Goal: Information Seeking & Learning: Learn about a topic

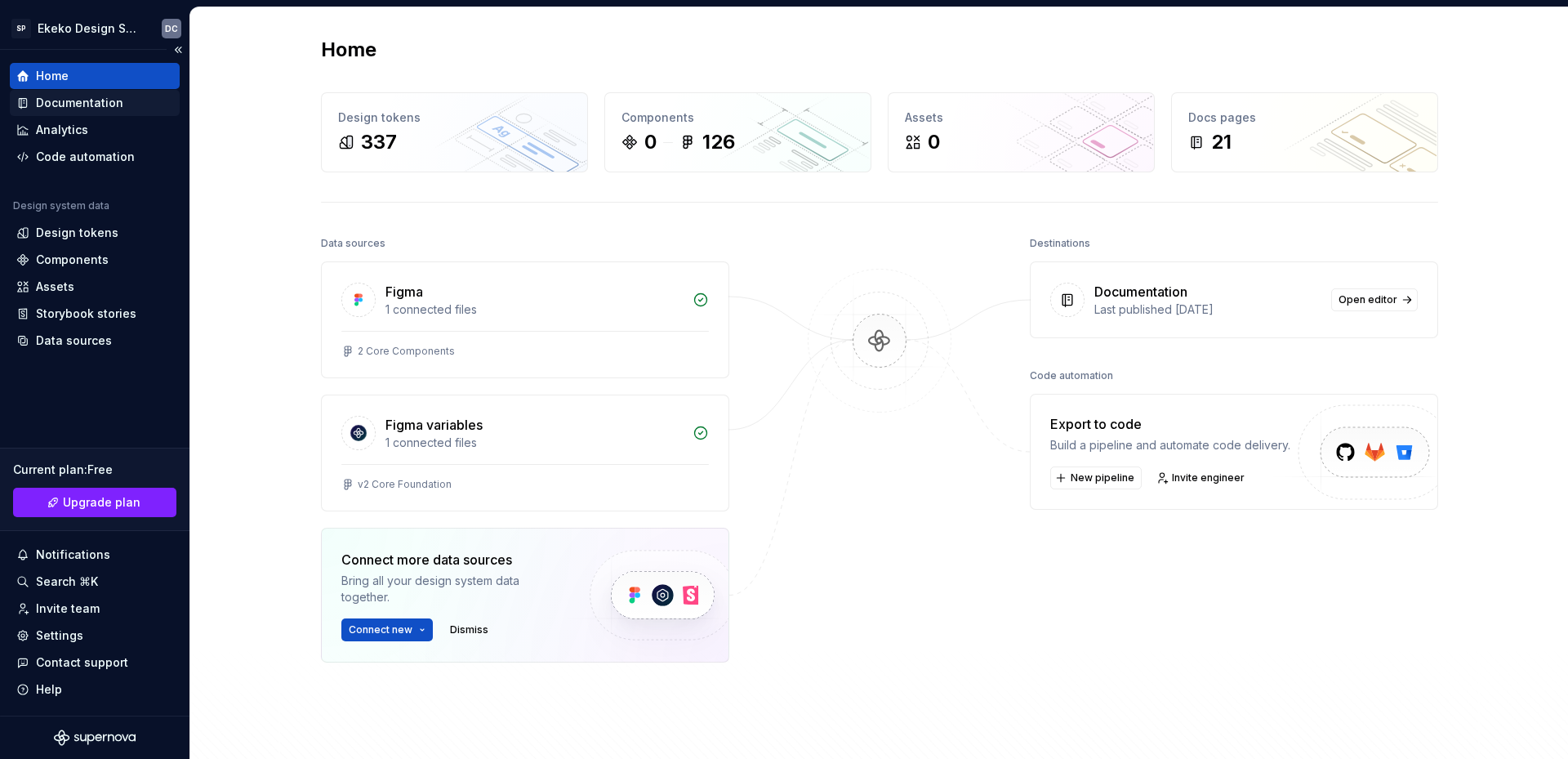
click at [88, 108] on div "Documentation" at bounding box center [79, 102] width 87 height 16
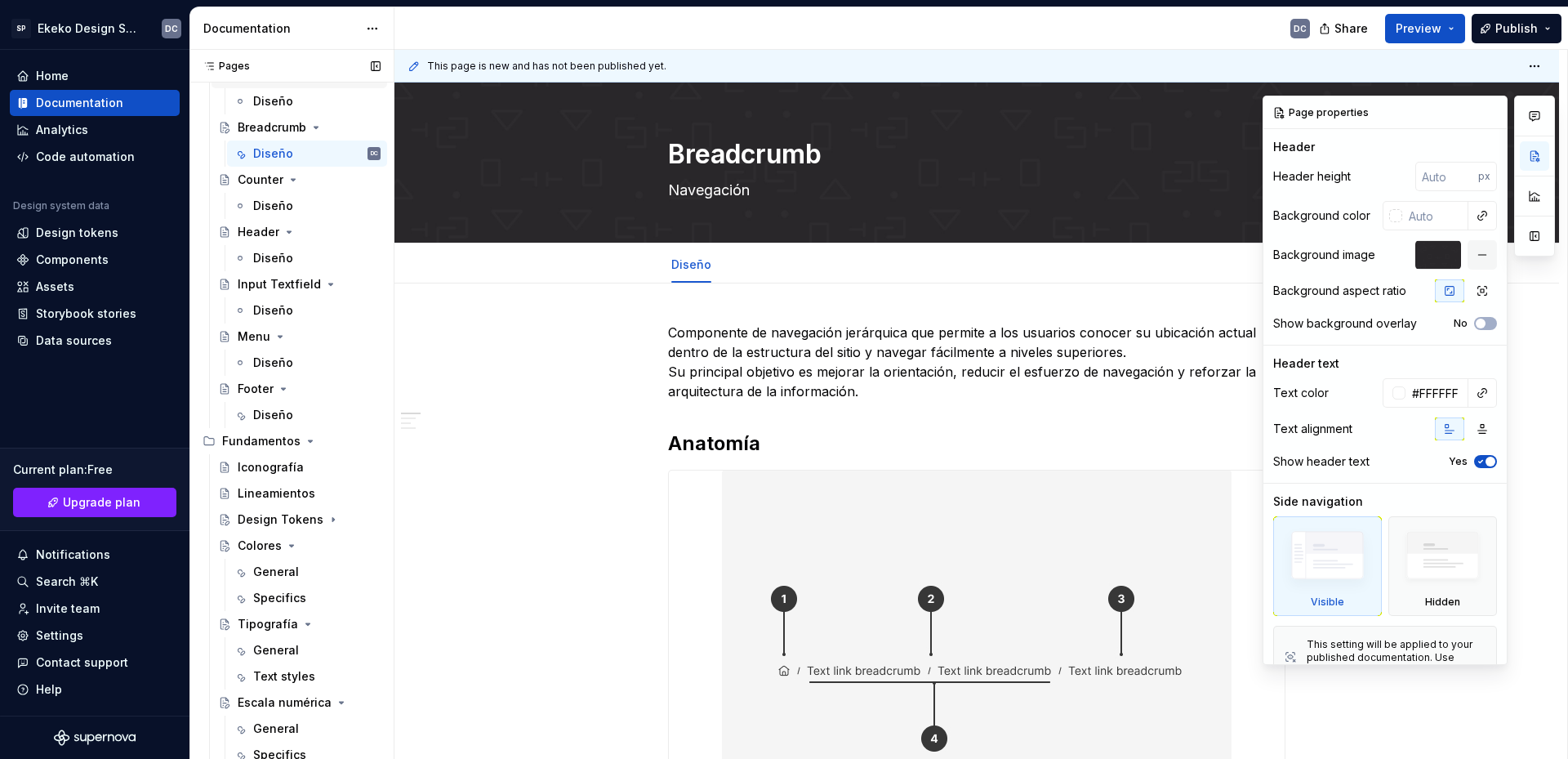
scroll to position [244, 0]
click at [305, 438] on icon "Page tree" at bounding box center [310, 435] width 13 height 13
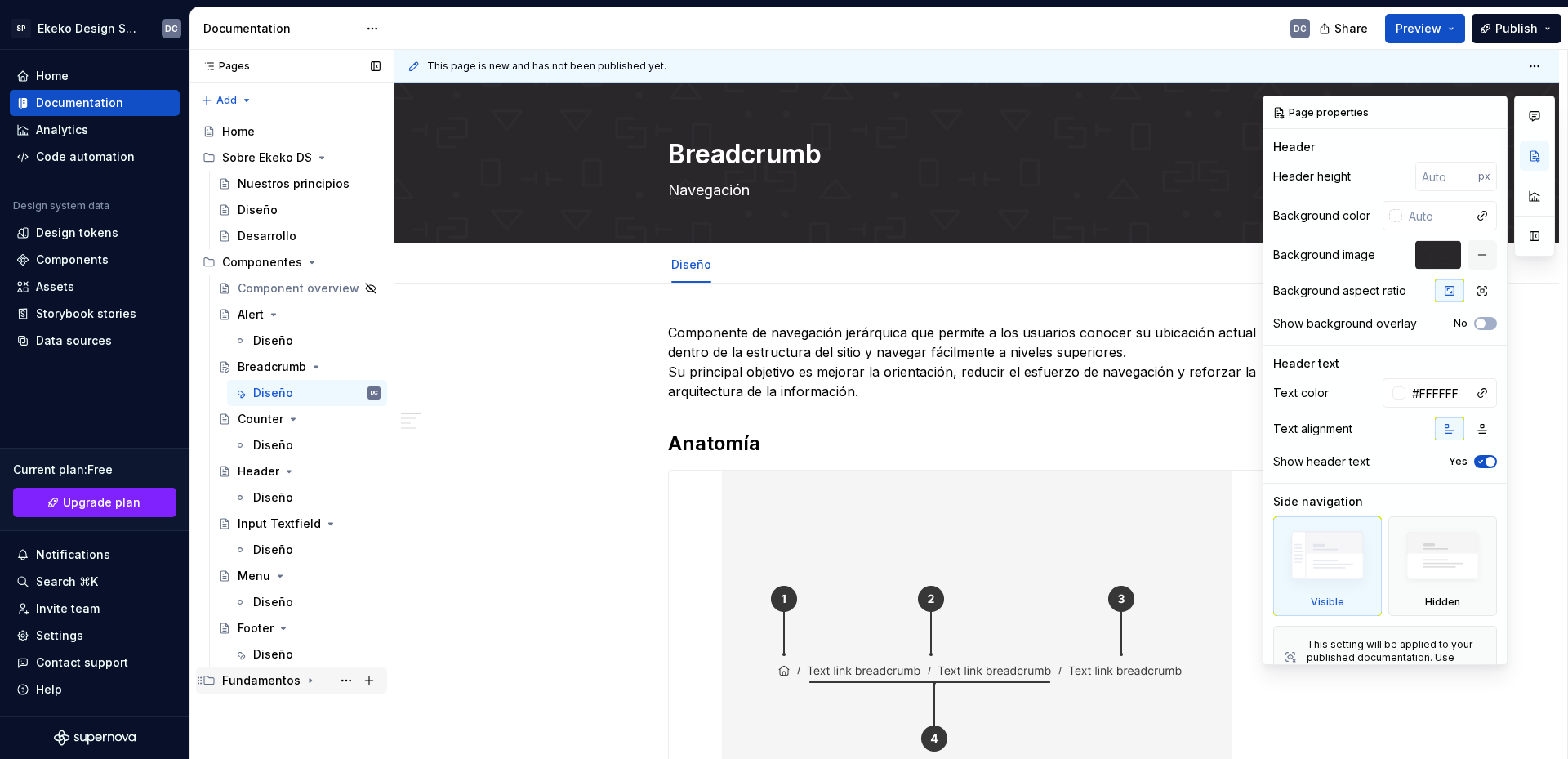
scroll to position [0, 0]
click at [267, 686] on div "Fundamentos" at bounding box center [261, 680] width 79 height 16
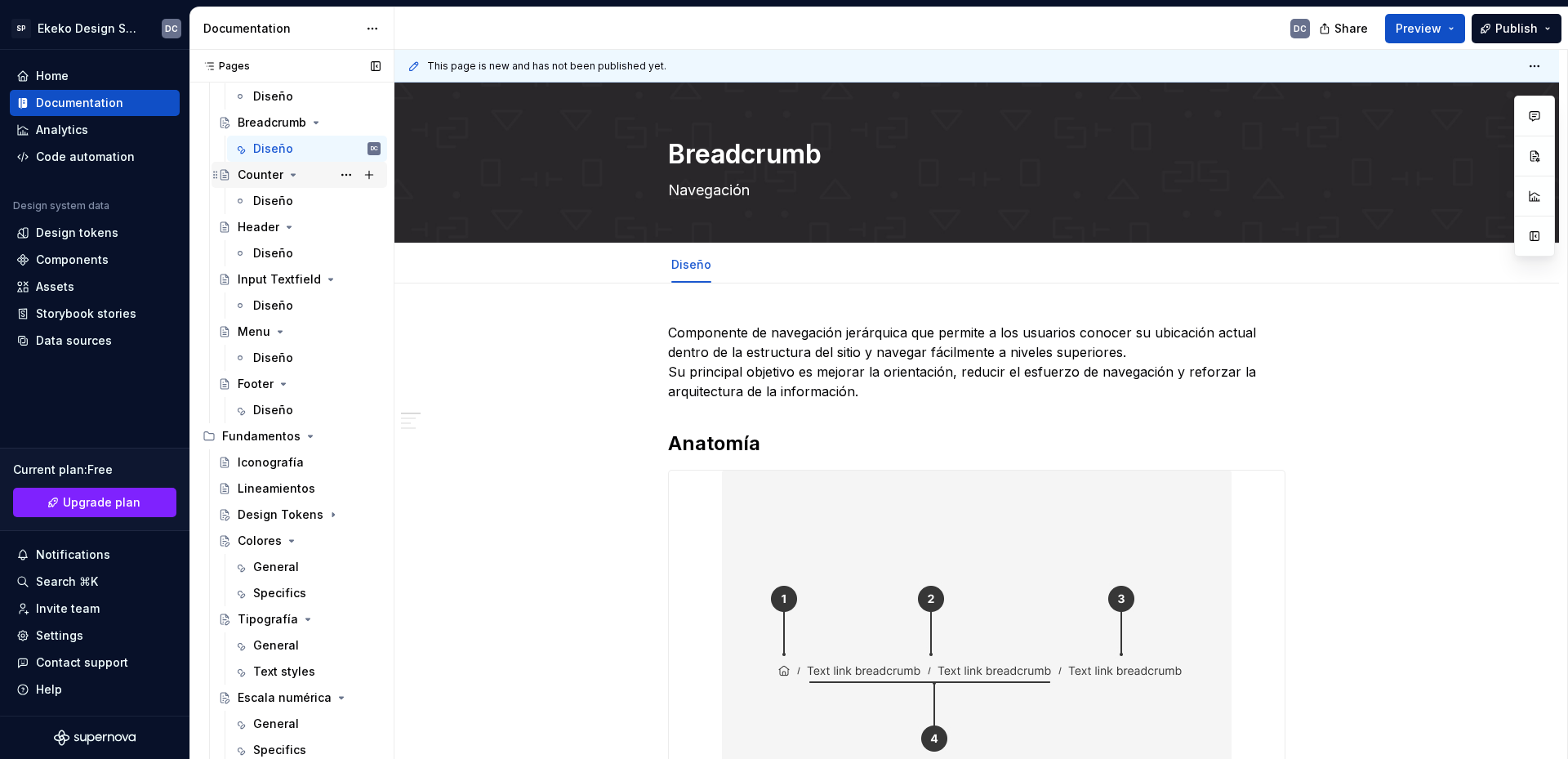
click at [259, 169] on div "Counter" at bounding box center [261, 175] width 46 height 16
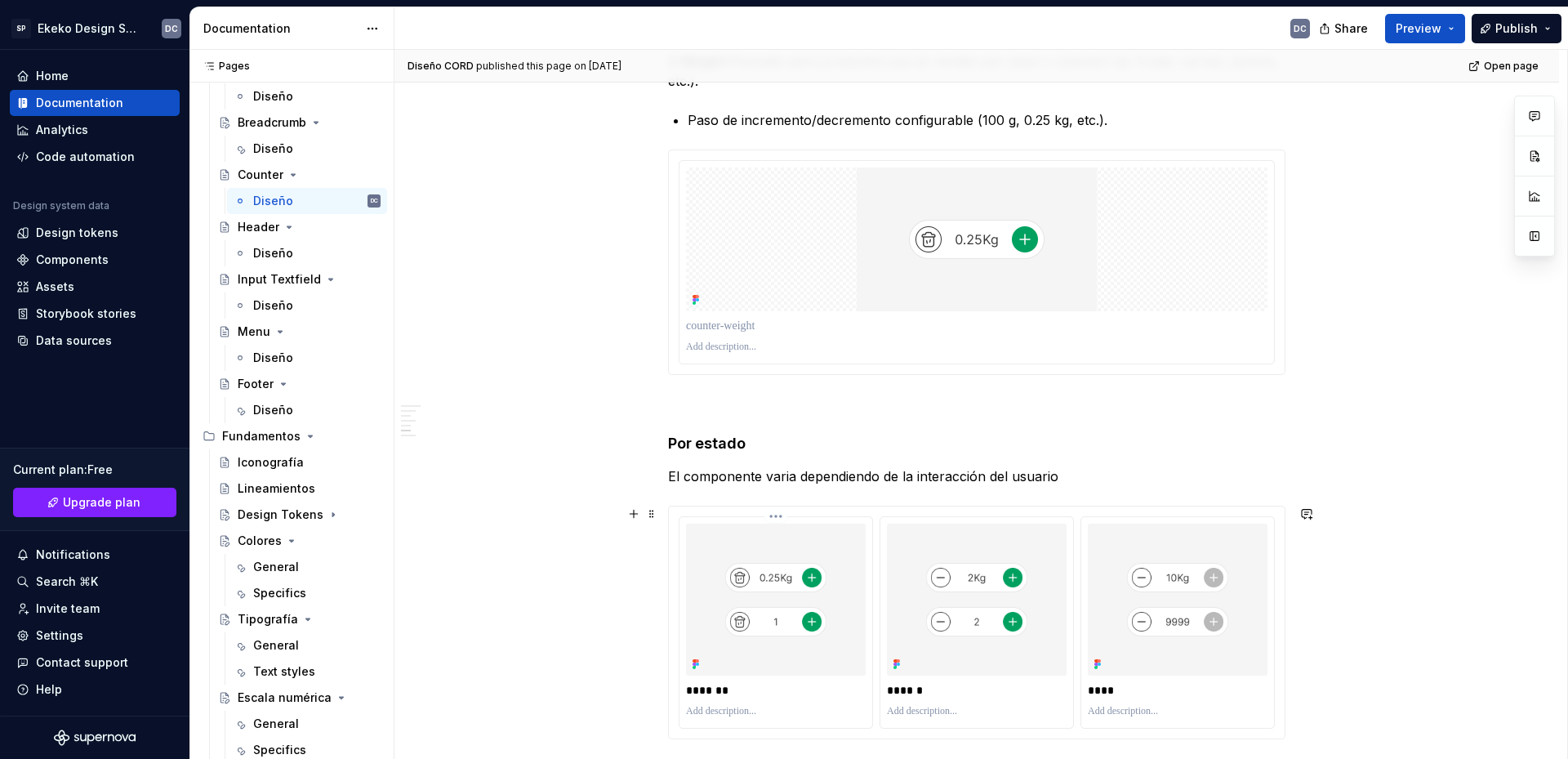
scroll to position [2942, 0]
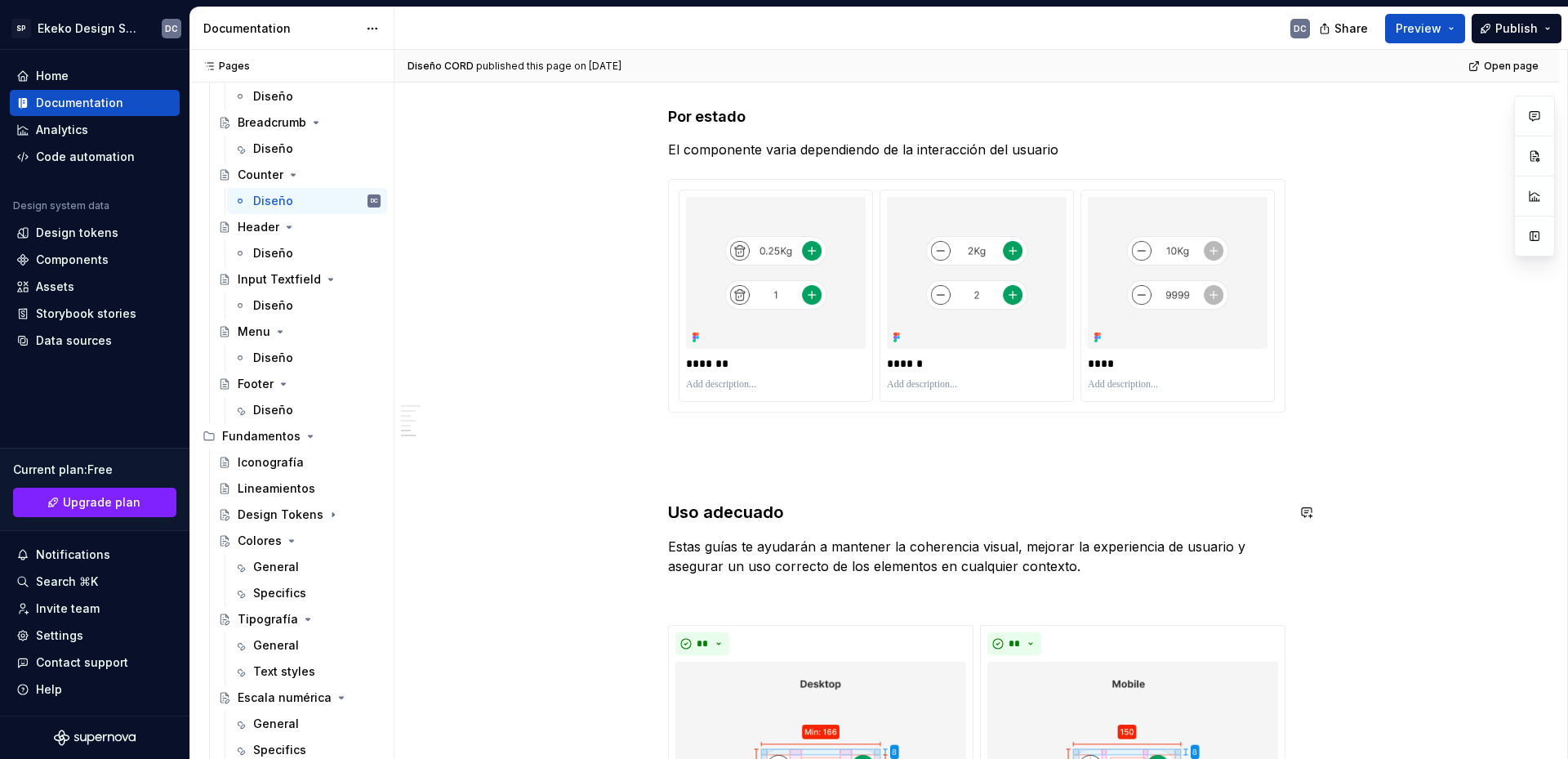
type textarea "*"
click at [756, 465] on p at bounding box center [976, 471] width 617 height 19
click at [737, 434] on p at bounding box center [976, 441] width 617 height 19
click at [731, 467] on p at bounding box center [976, 471] width 617 height 19
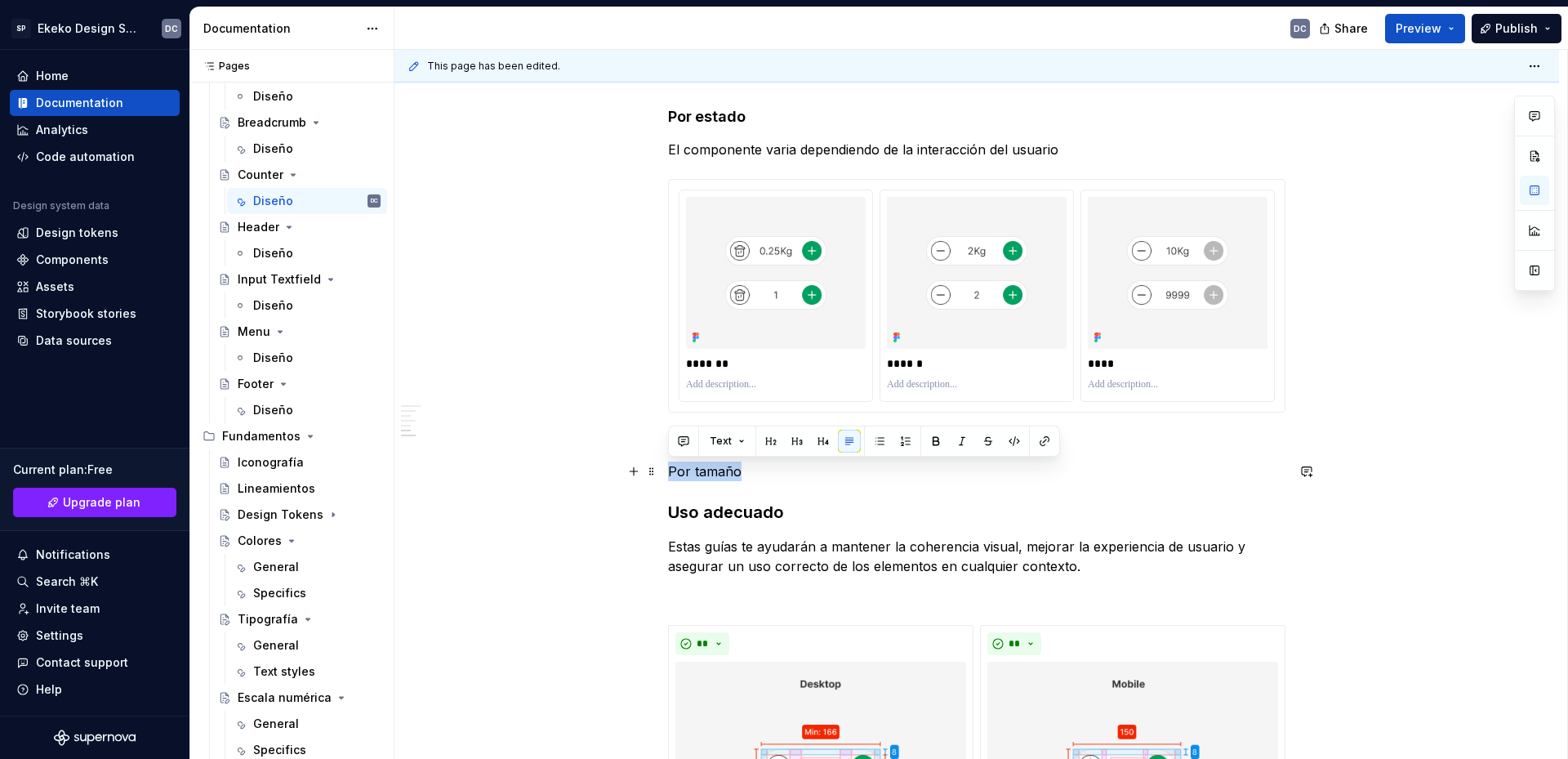
drag, startPoint x: 748, startPoint y: 473, endPoint x: 669, endPoint y: 468, distance: 79.2
click at [669, 468] on p "Por tamaño" at bounding box center [976, 471] width 617 height 19
click at [933, 440] on button "button" at bounding box center [936, 440] width 23 height 23
click at [842, 474] on p "Por tamaño" at bounding box center [976, 471] width 617 height 19
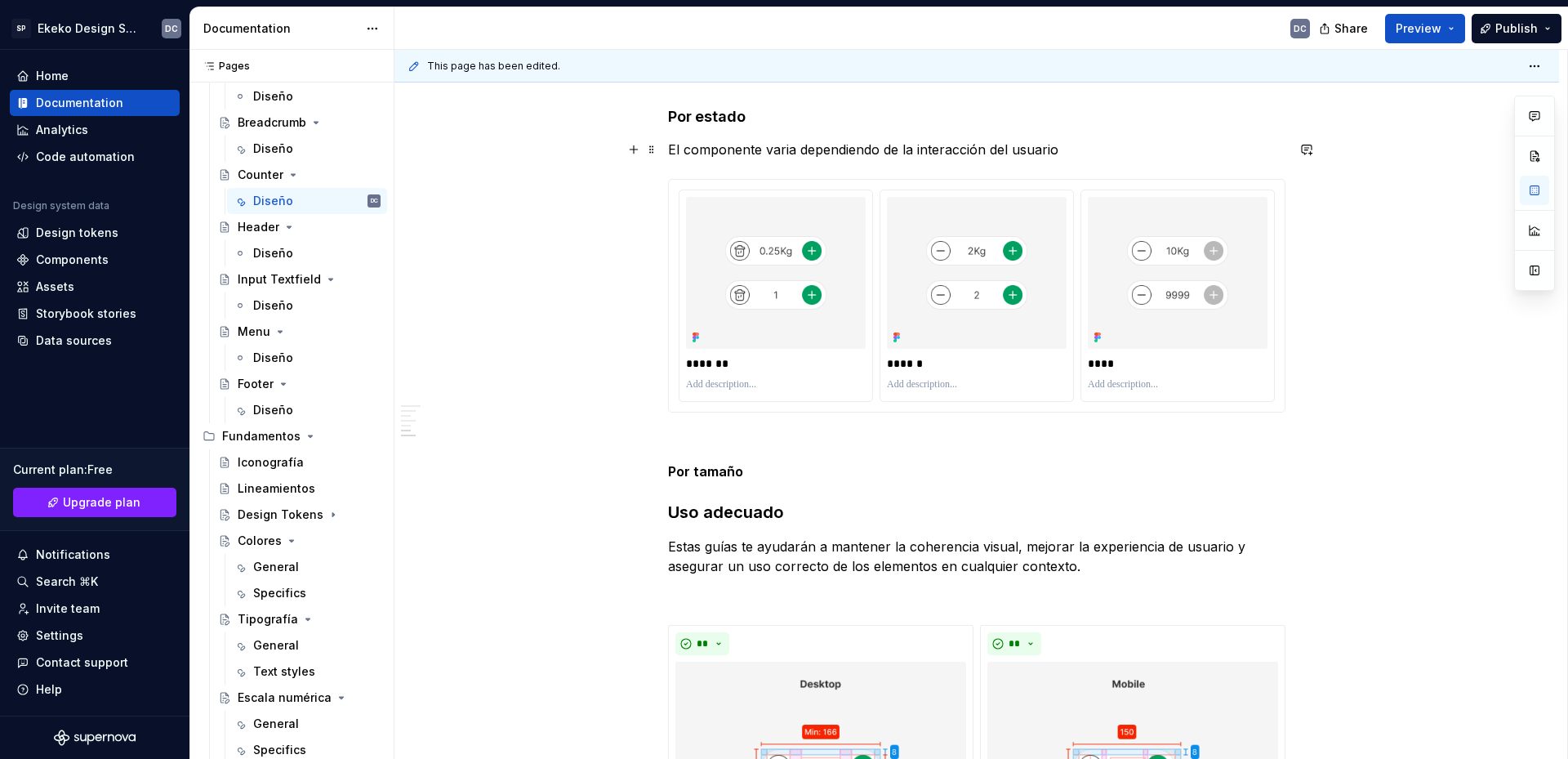
click at [786, 149] on p "El componente varia dependiendo de la interacción del usuario" at bounding box center [976, 149] width 617 height 19
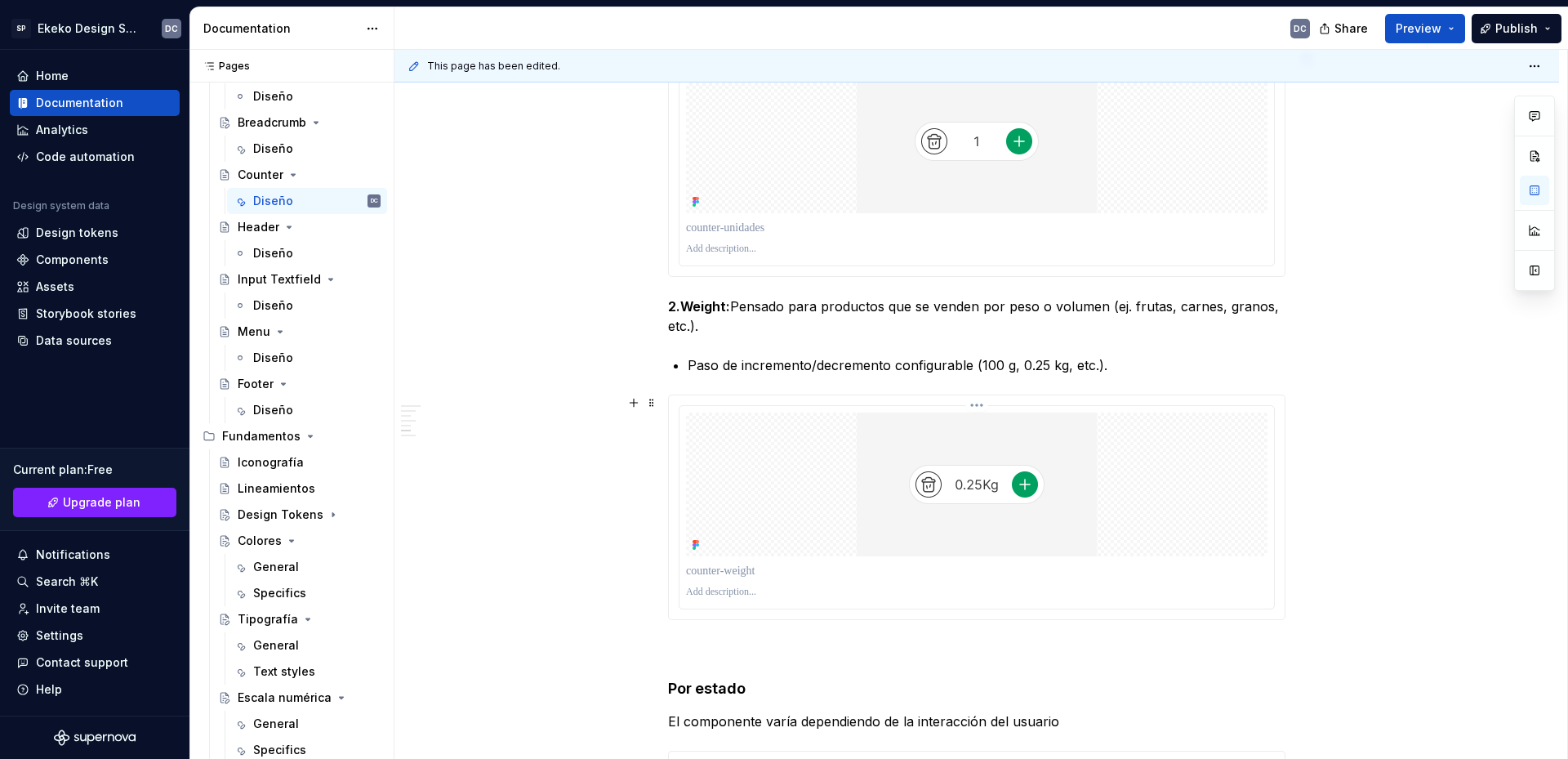
scroll to position [2860, 0]
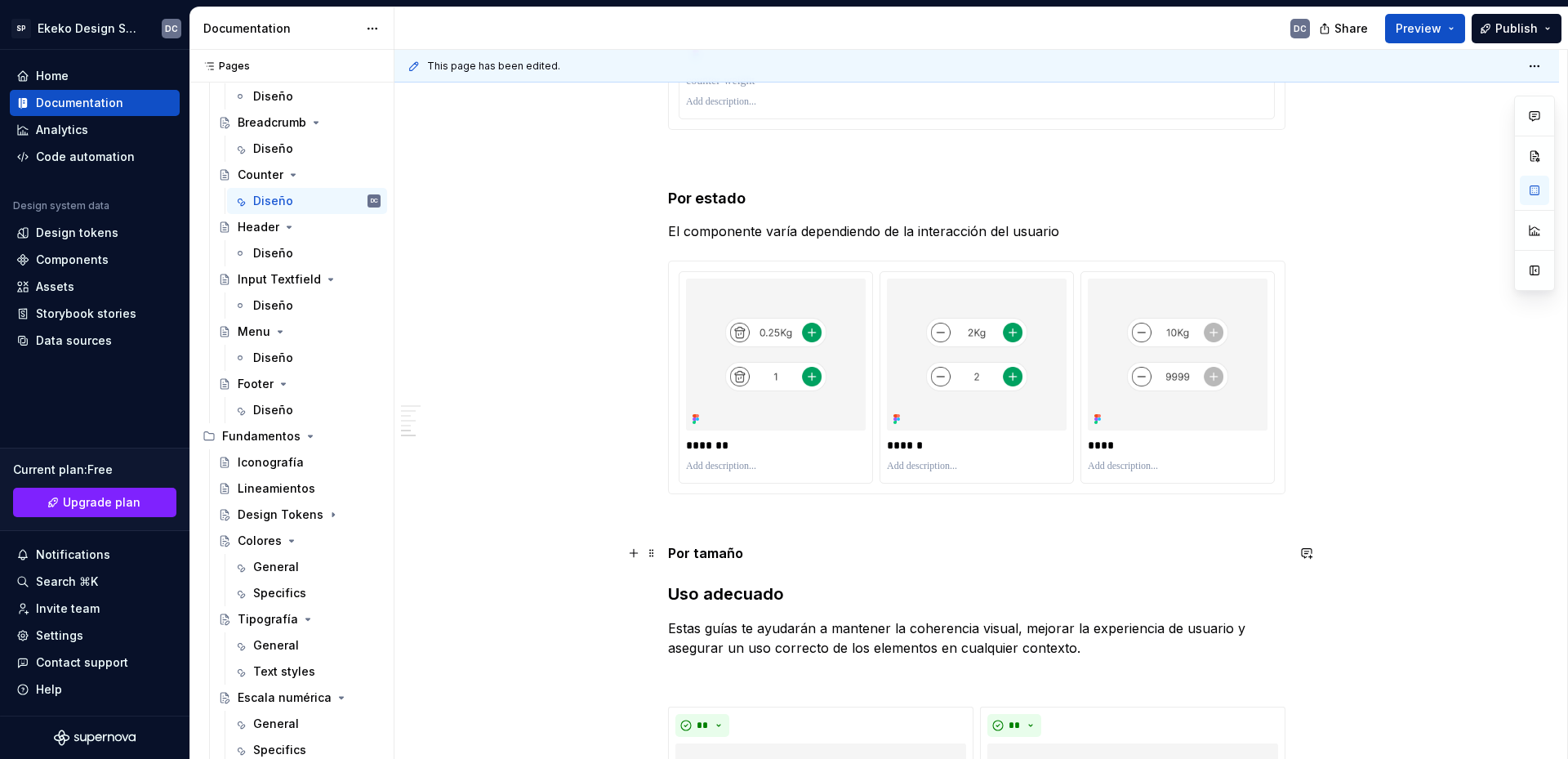
click at [771, 562] on p "Por tamaño" at bounding box center [976, 553] width 617 height 19
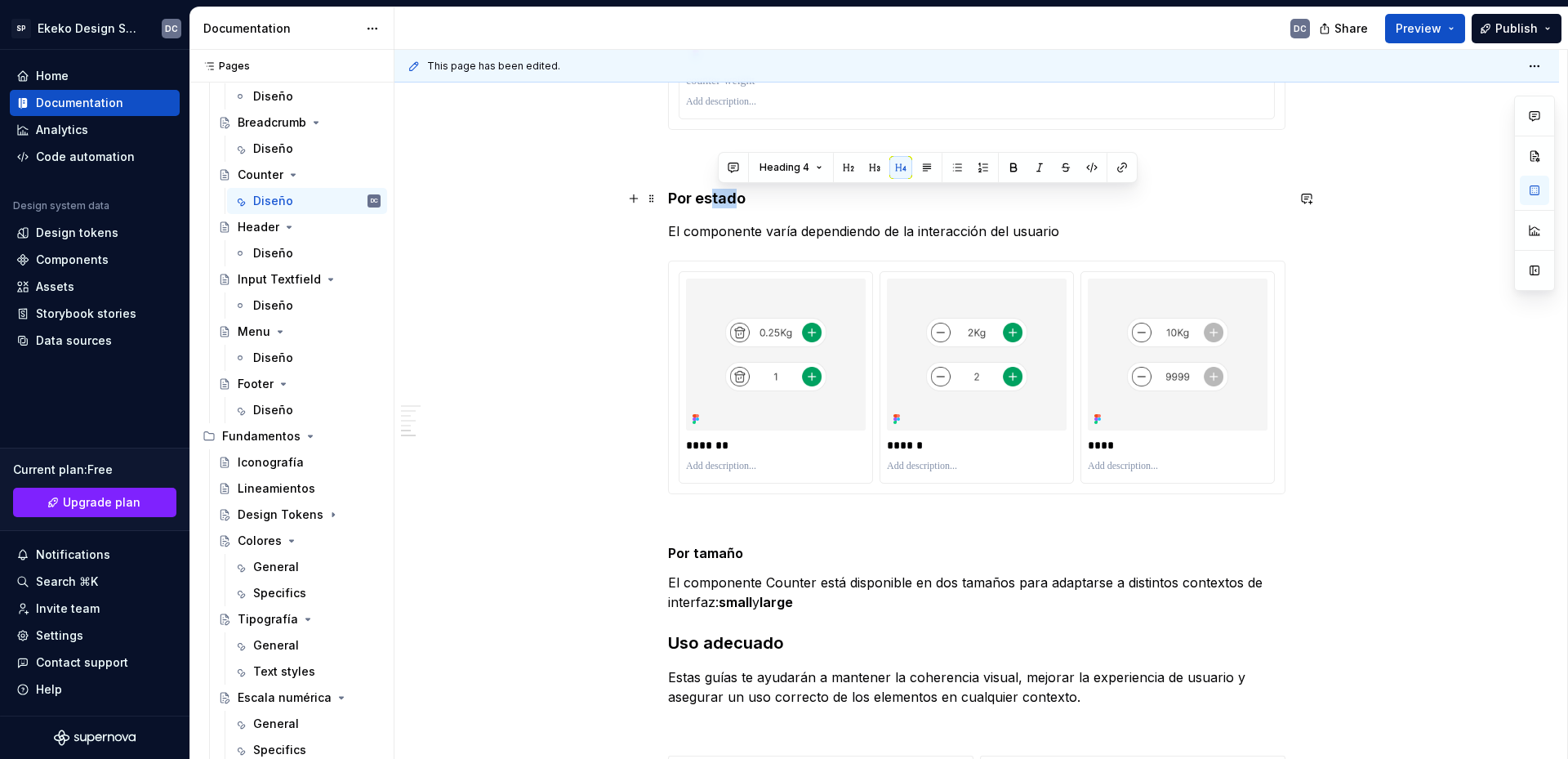
drag, startPoint x: 736, startPoint y: 200, endPoint x: 715, endPoint y: 200, distance: 21.0
click at [715, 200] on h4 "Por estado" at bounding box center [976, 198] width 617 height 19
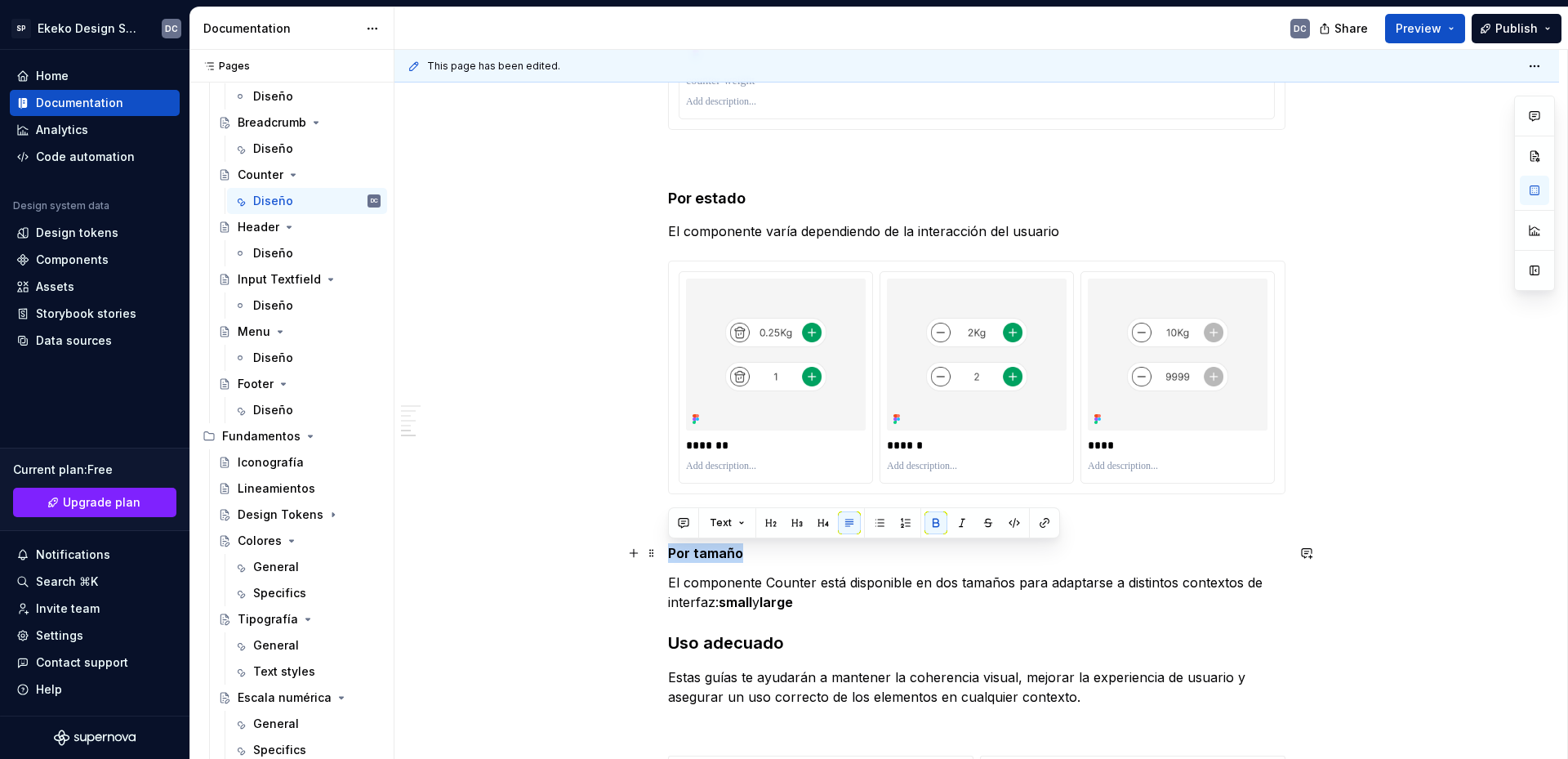
drag, startPoint x: 742, startPoint y: 553, endPoint x: 669, endPoint y: 551, distance: 73.0
click at [669, 551] on p "Por tamaño" at bounding box center [976, 553] width 617 height 19
click at [821, 529] on button "button" at bounding box center [823, 523] width 23 height 23
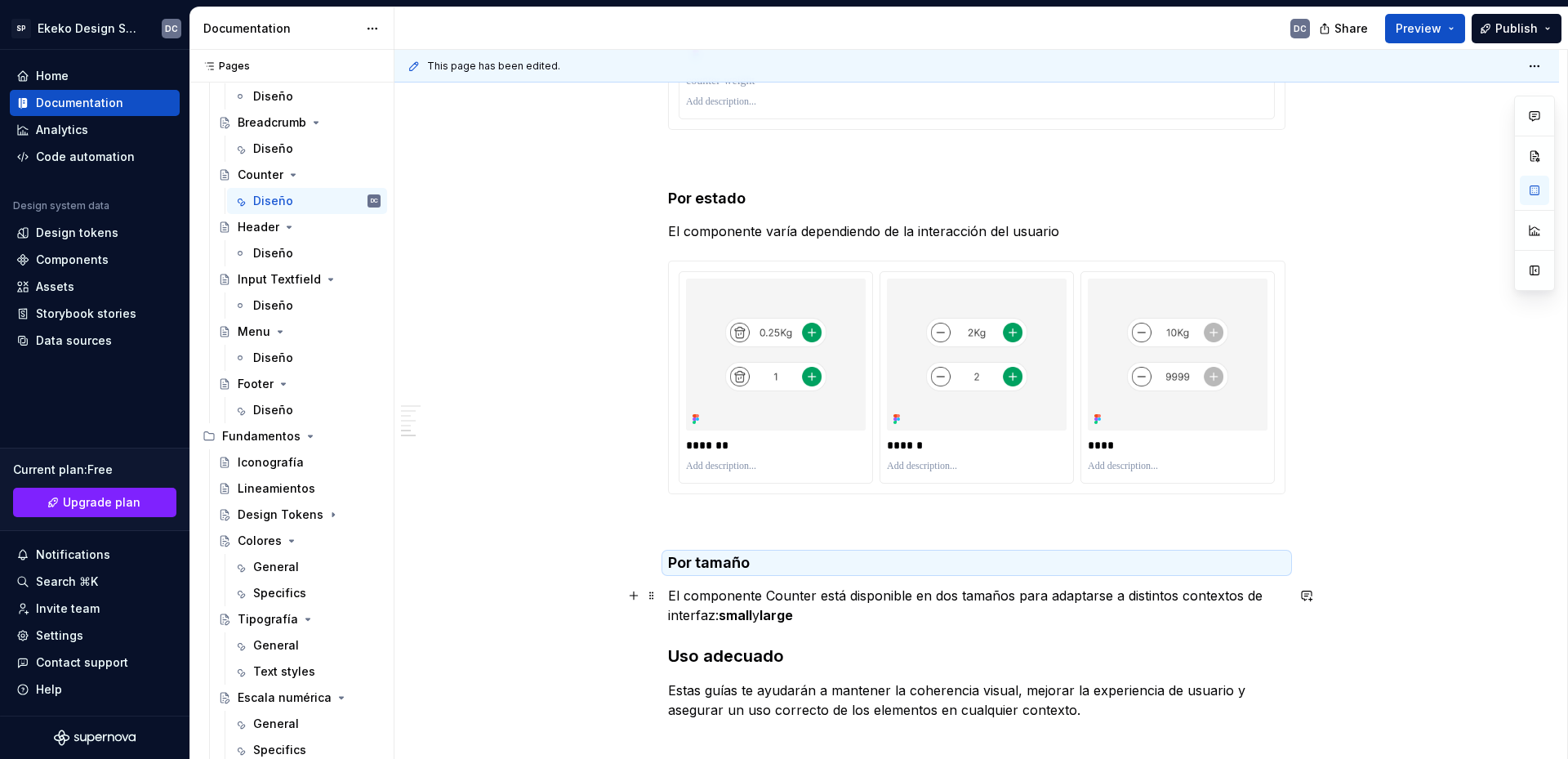
click at [812, 618] on p "El componente Counter está disponible en dos tamaños para adaptarse a distintos…" at bounding box center [976, 606] width 617 height 39
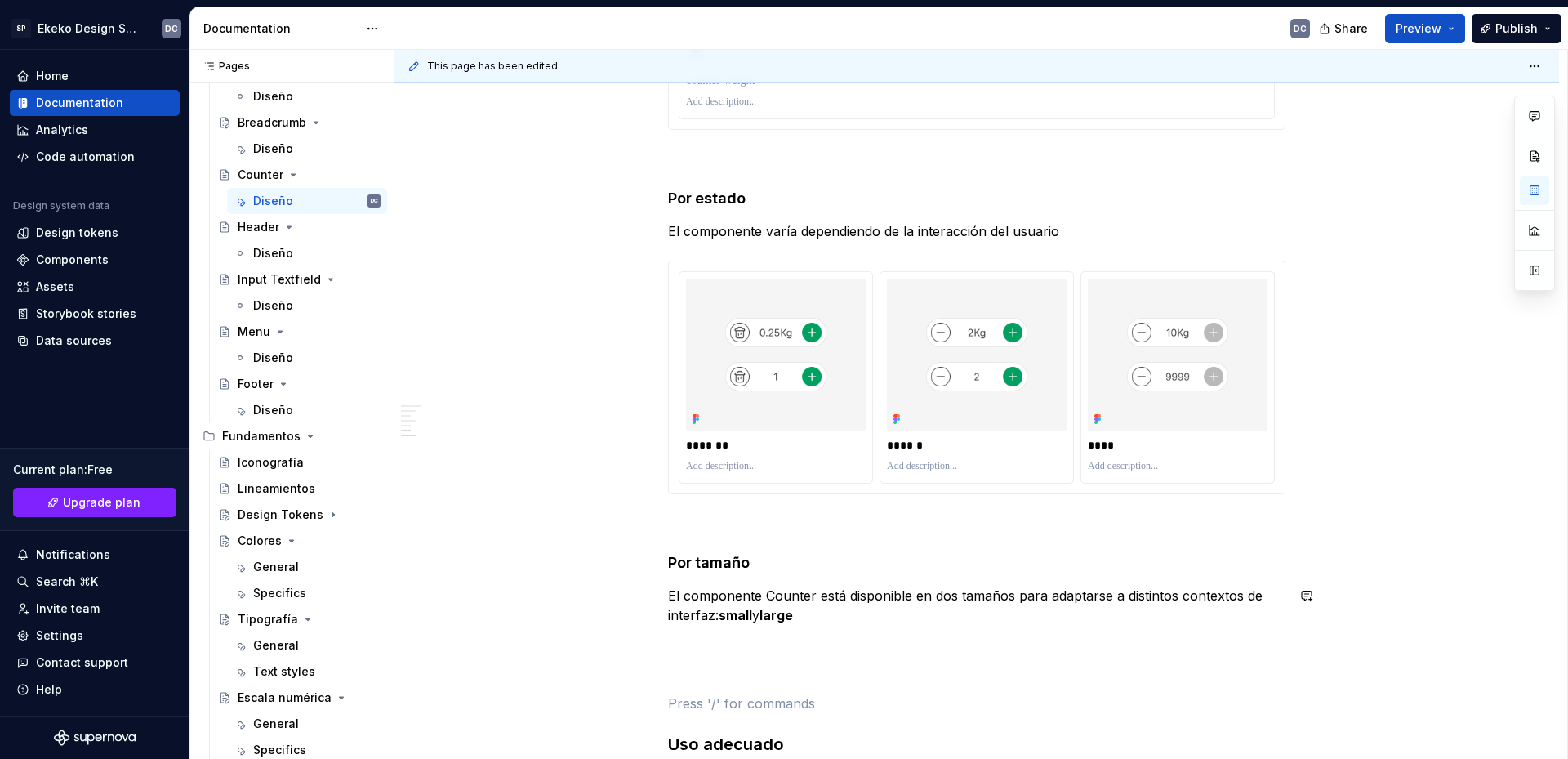
scroll to position [3023, 0]
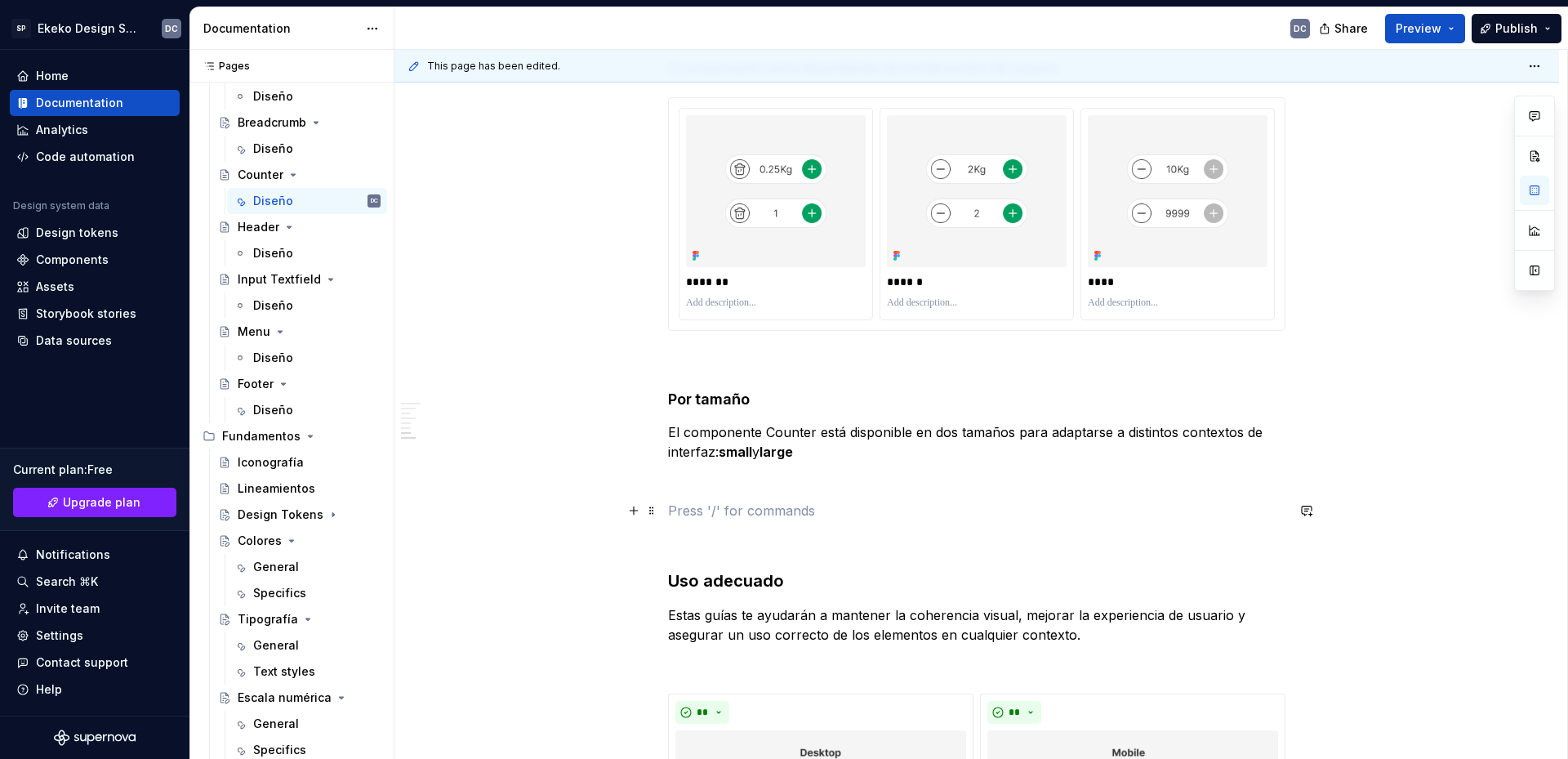
click at [849, 507] on p at bounding box center [976, 510] width 617 height 19
click at [800, 505] on p at bounding box center [976, 510] width 617 height 19
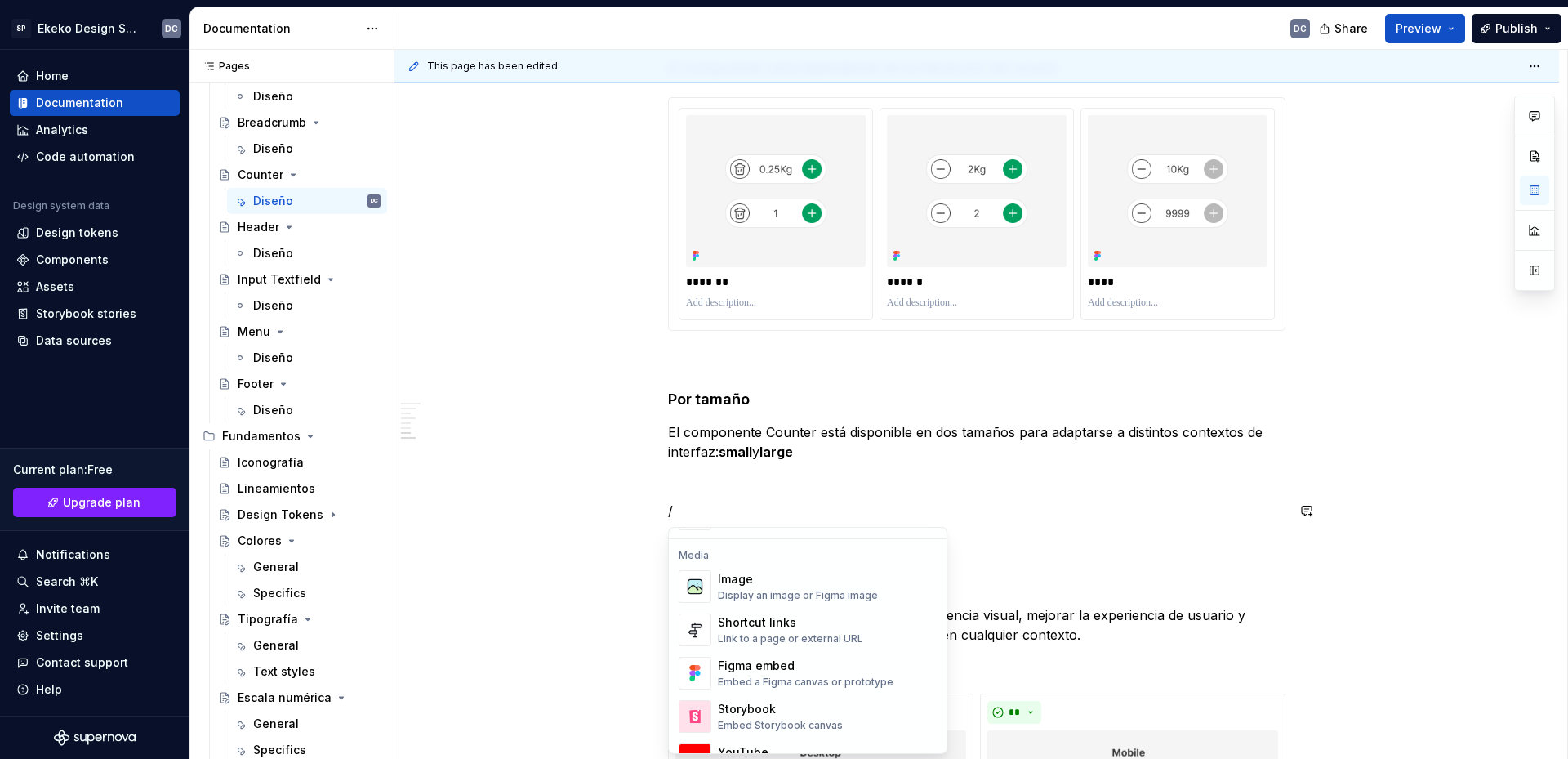
scroll to position [654, 0]
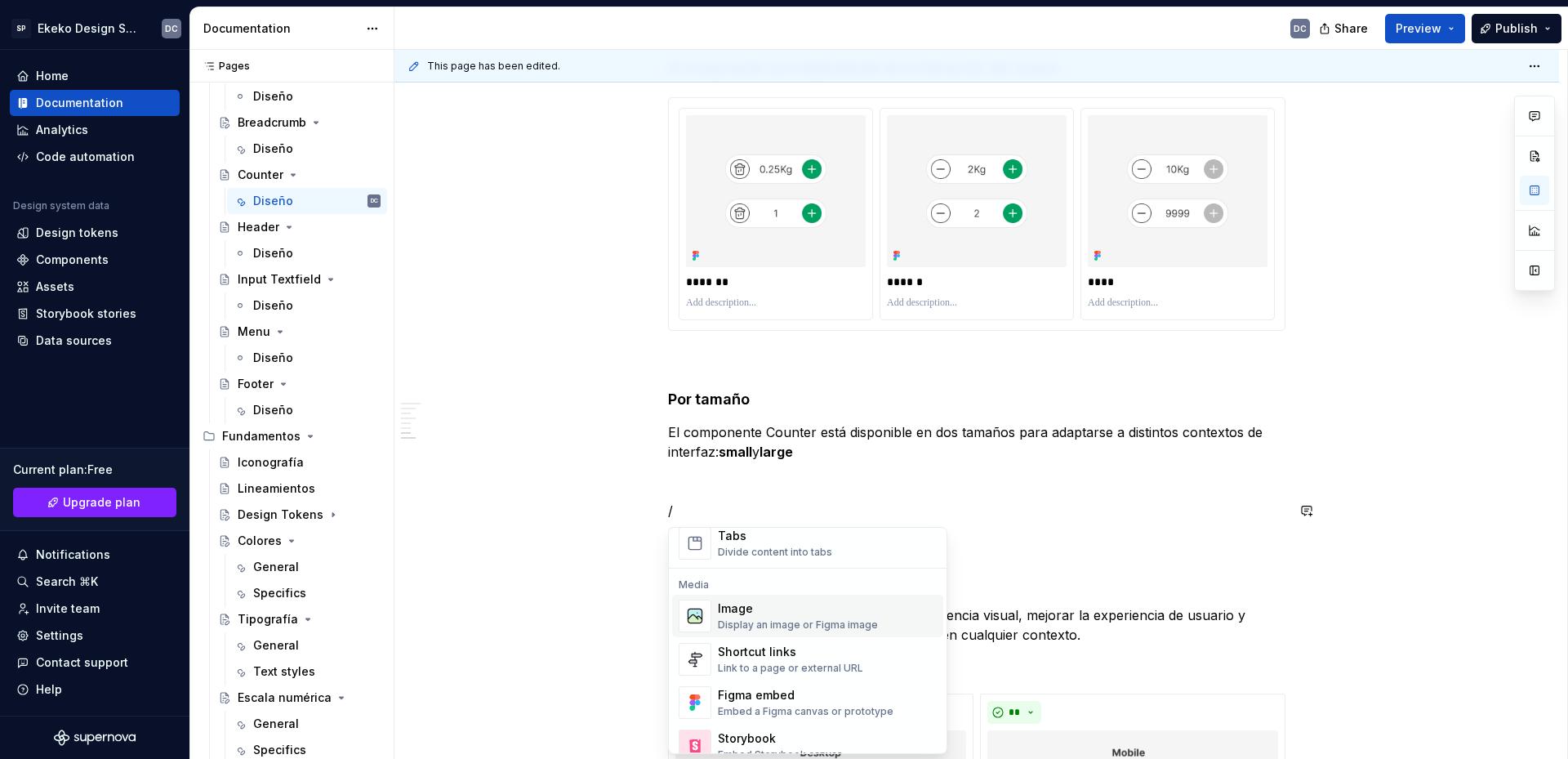
click at [799, 623] on div "Display an image or Figma image" at bounding box center [798, 624] width 160 height 13
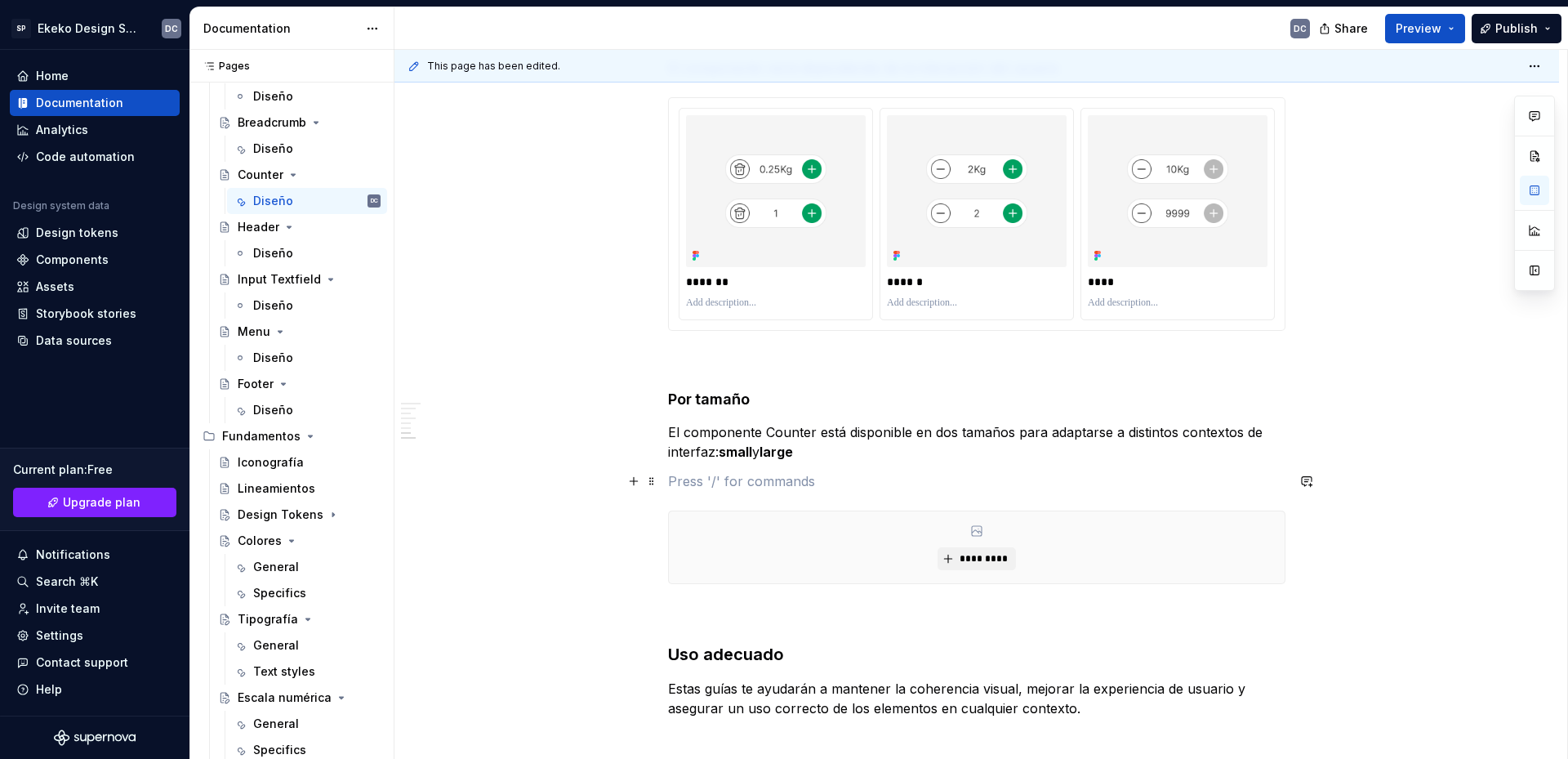
click at [829, 482] on p at bounding box center [976, 481] width 617 height 19
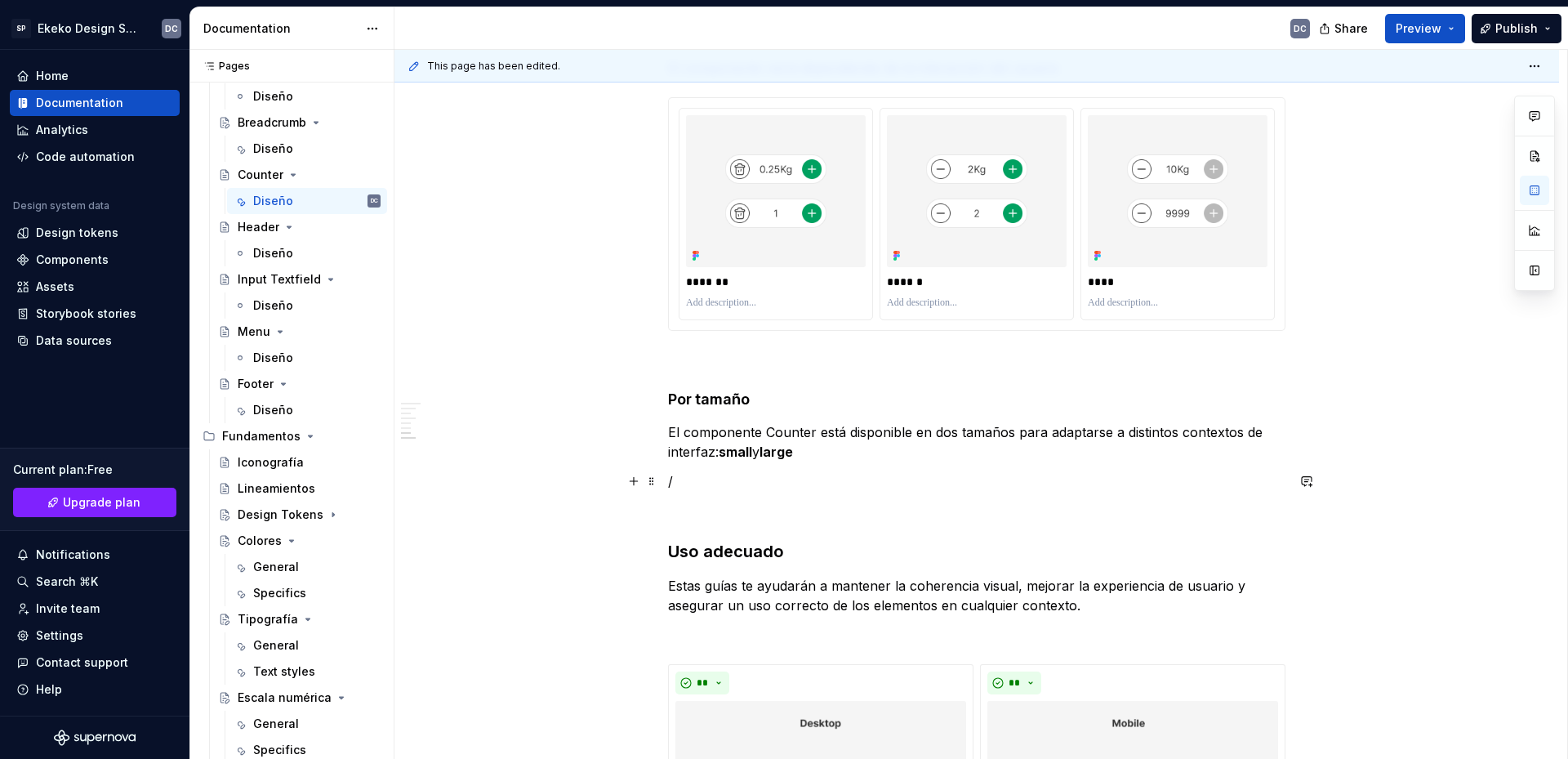
click at [887, 472] on p "/" at bounding box center [976, 481] width 617 height 19
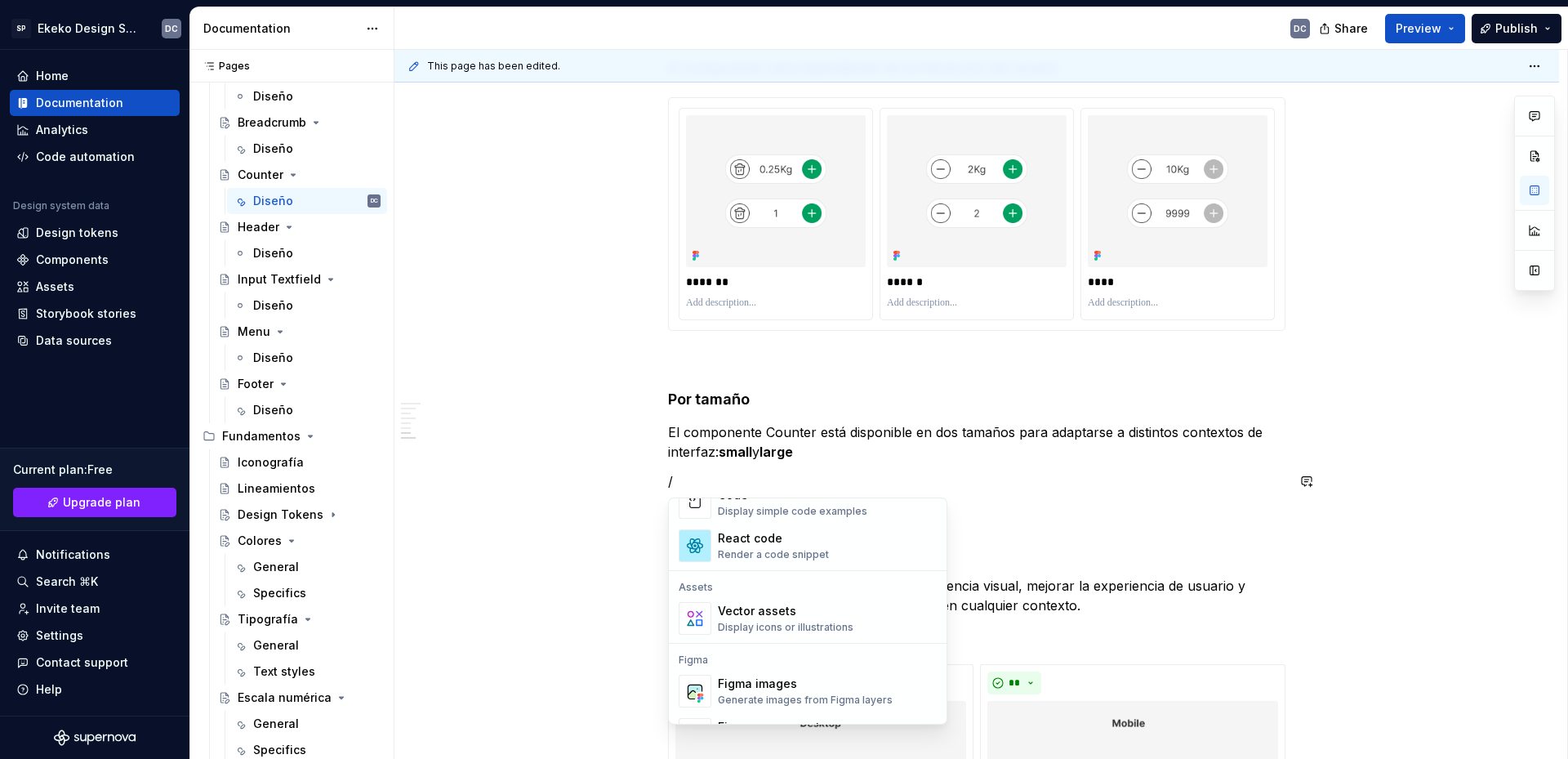
scroll to position [1471, 0]
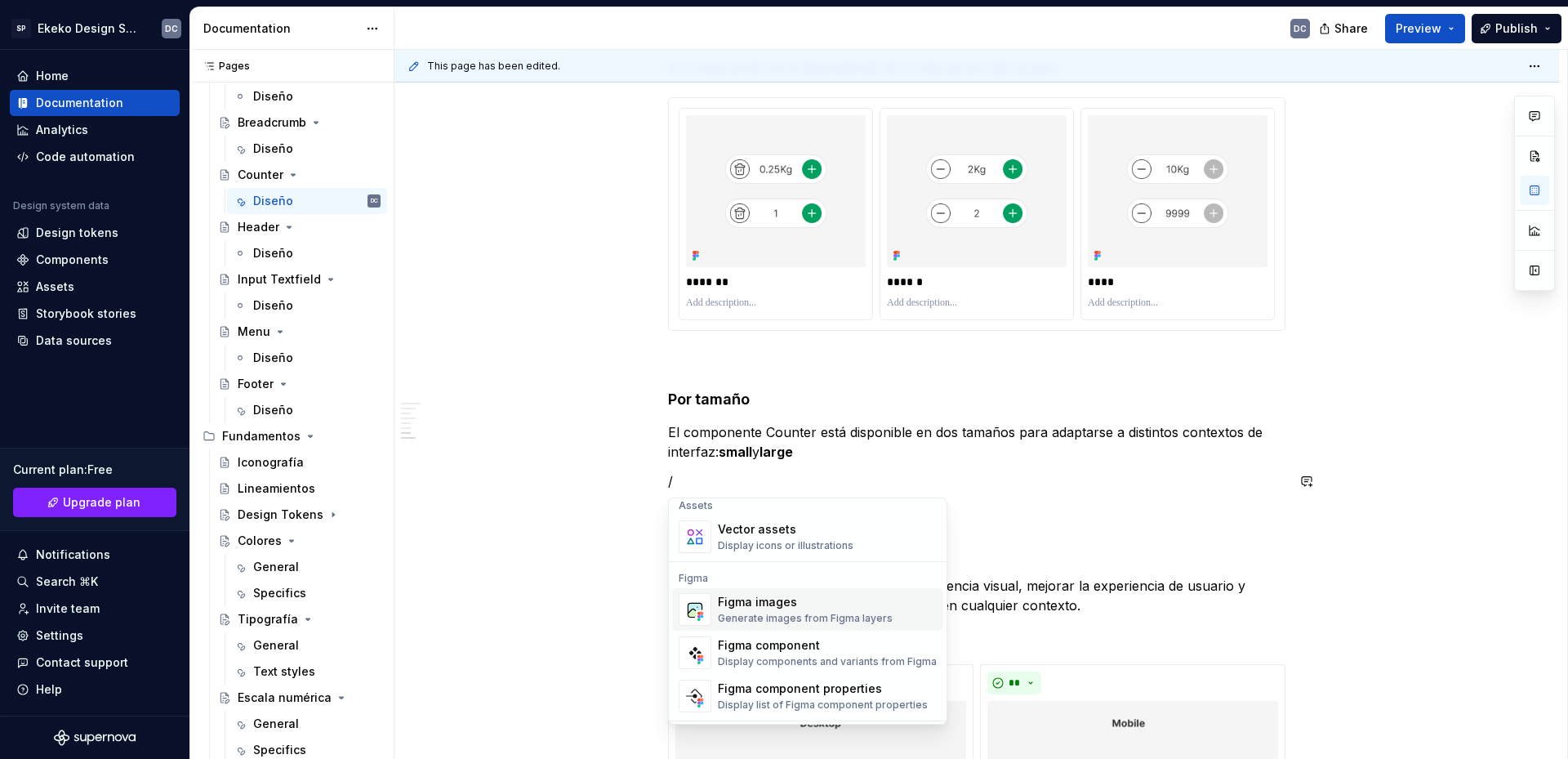
click at [842, 607] on div "Figma images" at bounding box center [805, 601] width 174 height 16
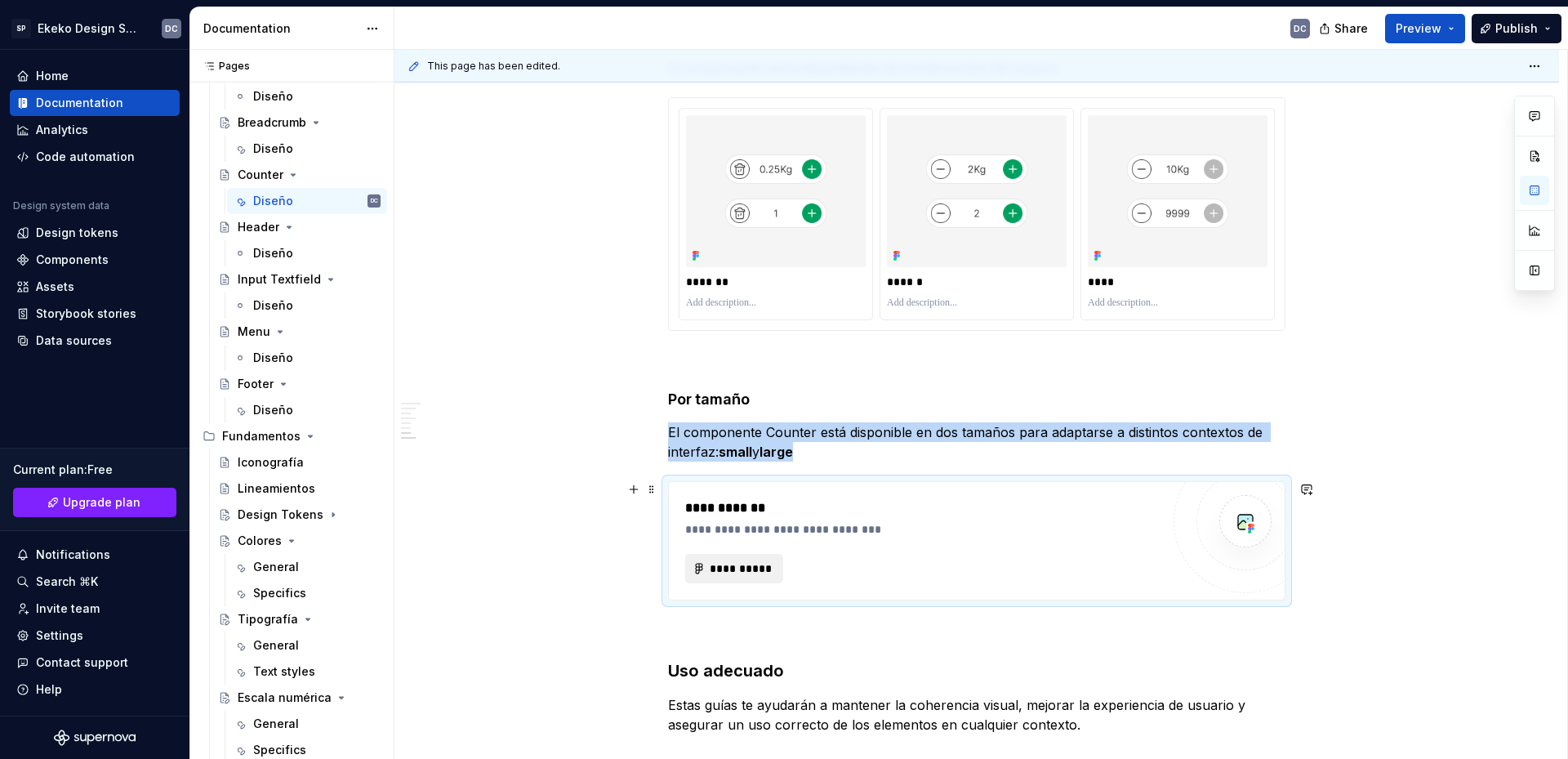
click at [766, 573] on span "**********" at bounding box center [740, 568] width 63 height 16
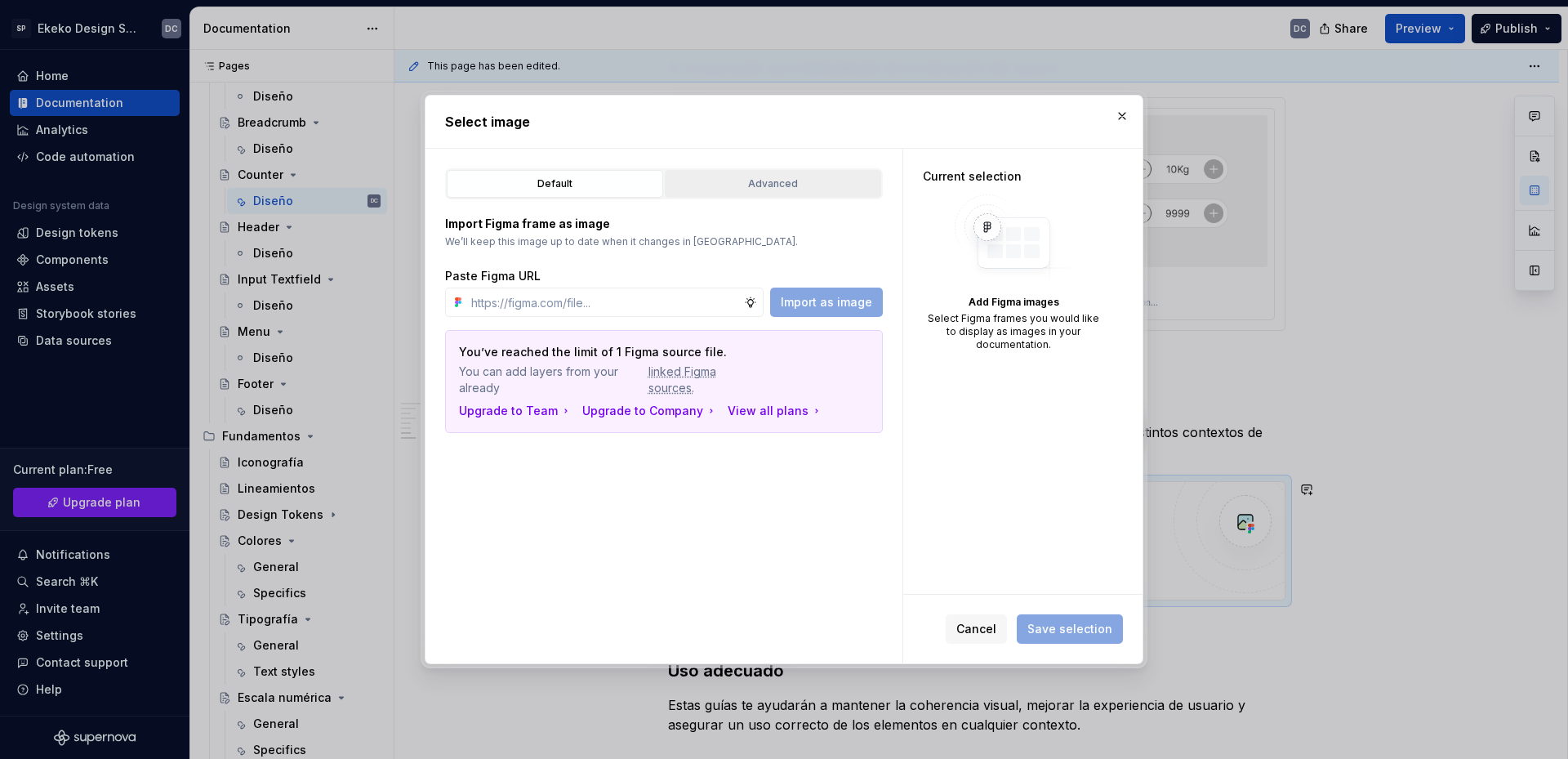
click at [805, 190] on div "Advanced" at bounding box center [773, 183] width 205 height 16
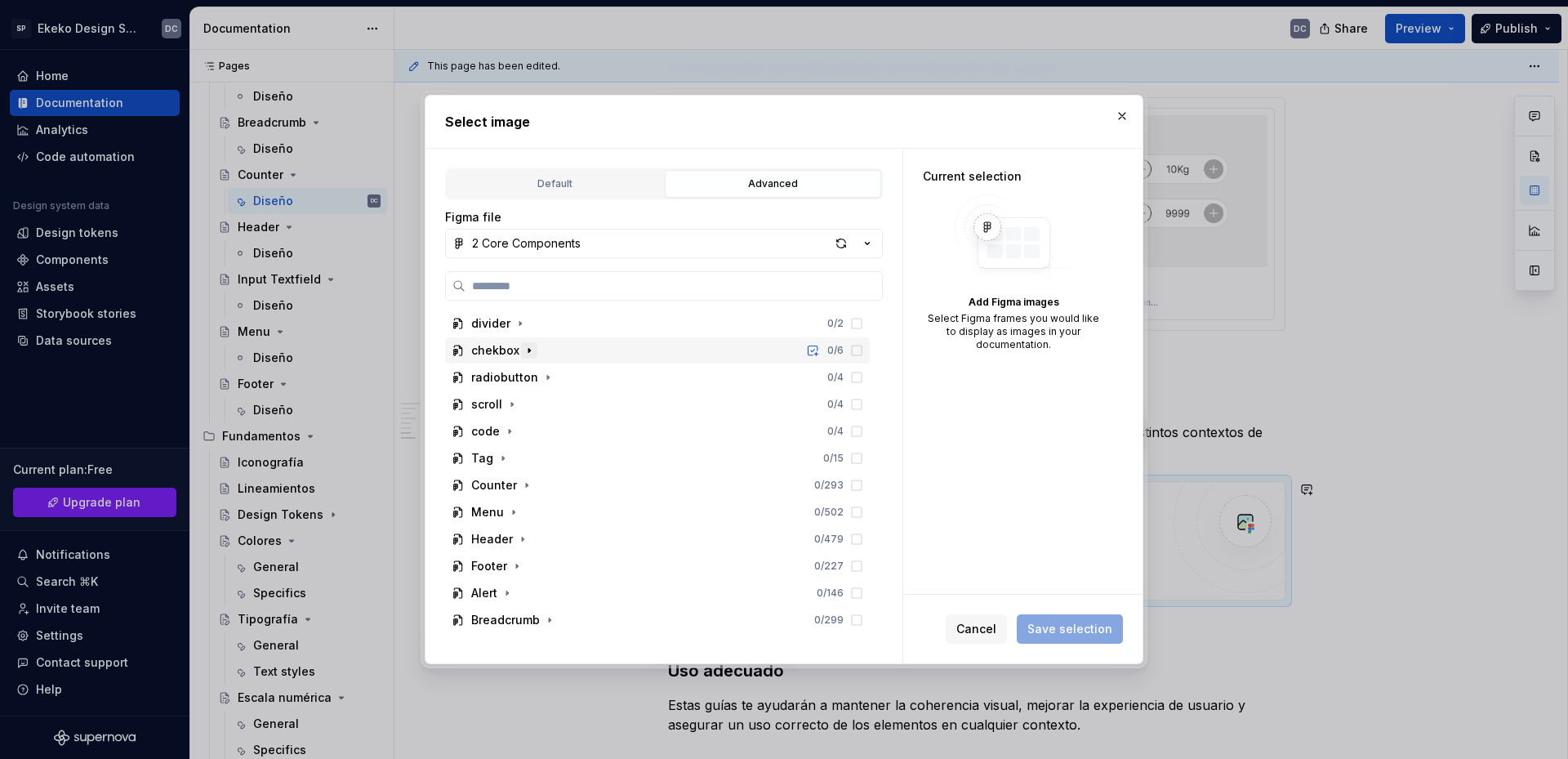
scroll to position [163, 0]
click at [522, 485] on icon "button" at bounding box center [526, 483] width 13 height 13
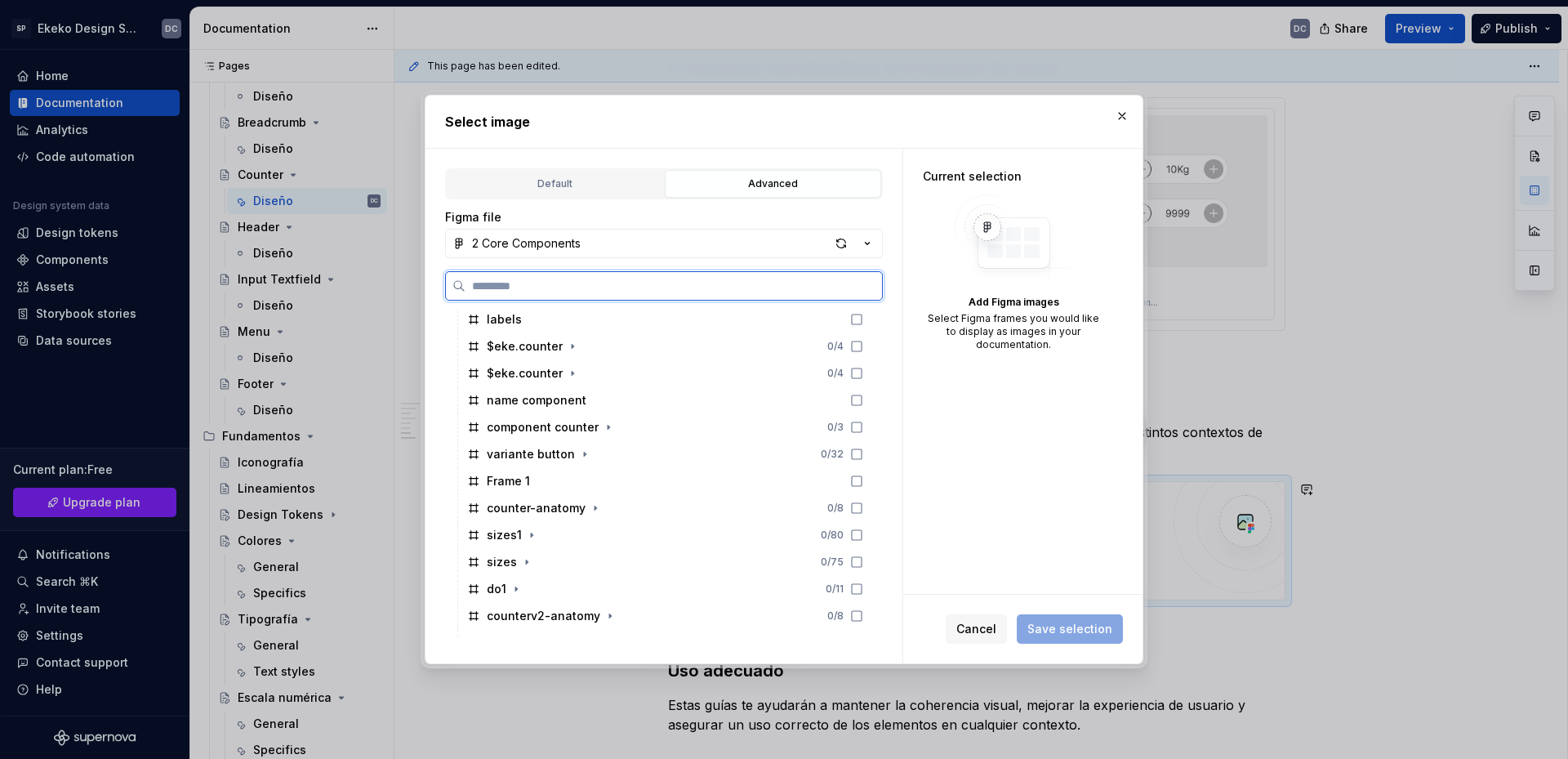
scroll to position [327, 0]
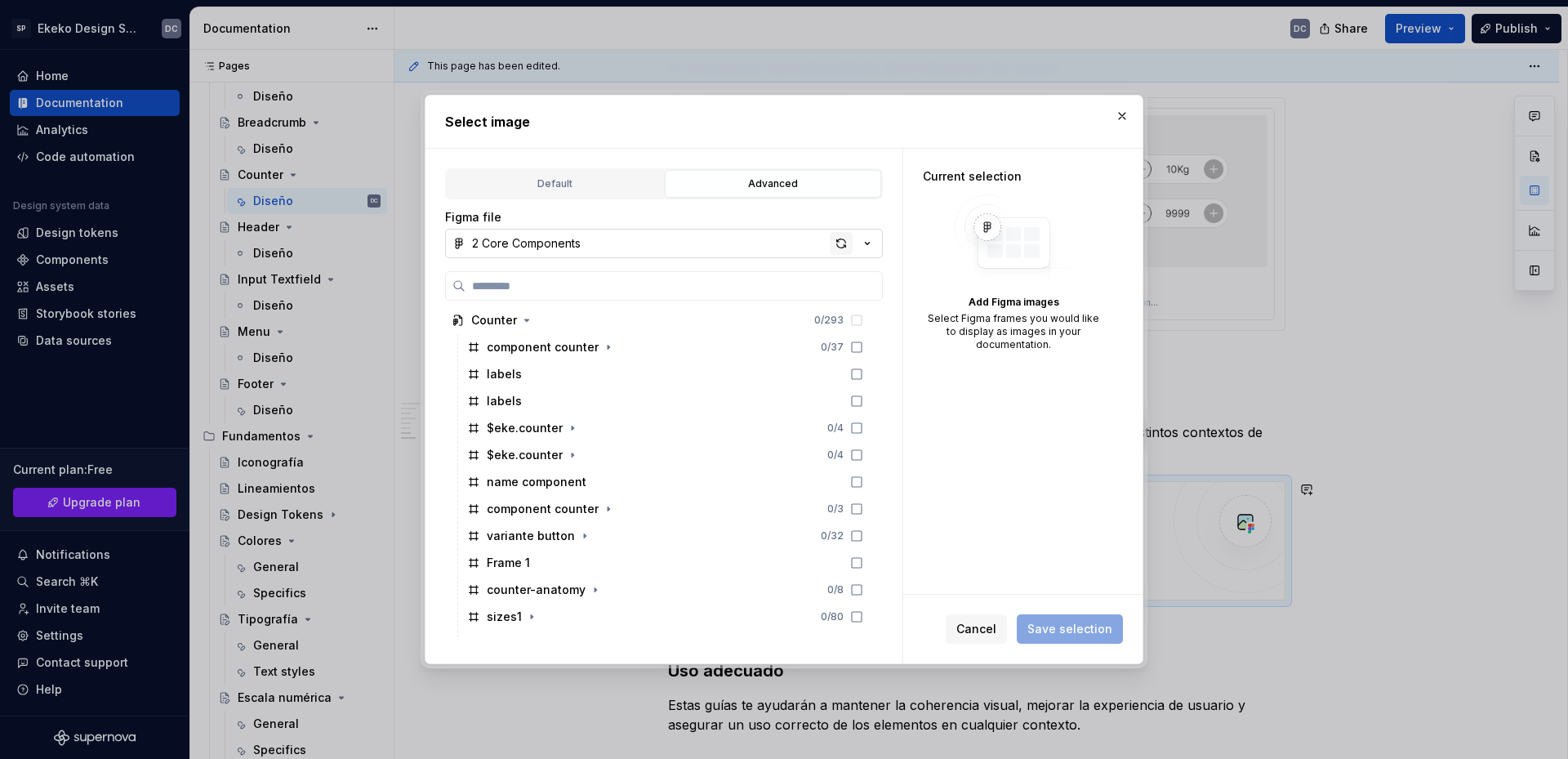
click at [848, 241] on div "button" at bounding box center [841, 243] width 23 height 23
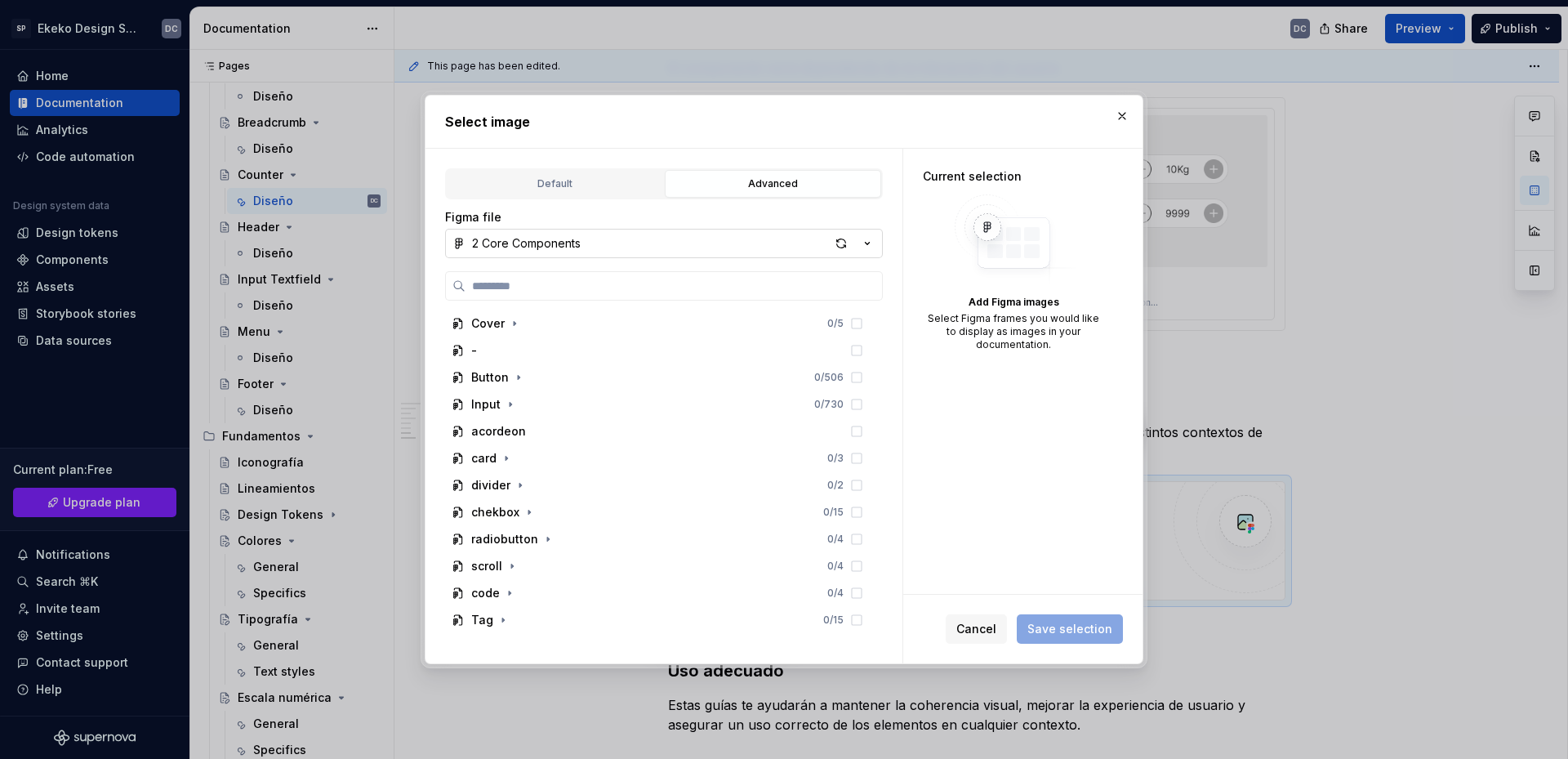
type textarea "*"
